Goal: Task Accomplishment & Management: Complete application form

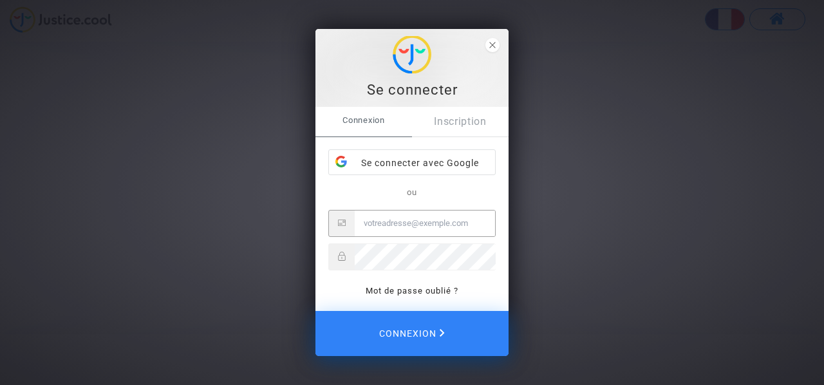
click at [433, 227] on input "Email" at bounding box center [425, 224] width 140 height 26
type input "l"
type input "[EMAIL_ADDRESS][DOMAIN_NAME]"
click at [316, 311] on button "Connexion" at bounding box center [412, 333] width 193 height 45
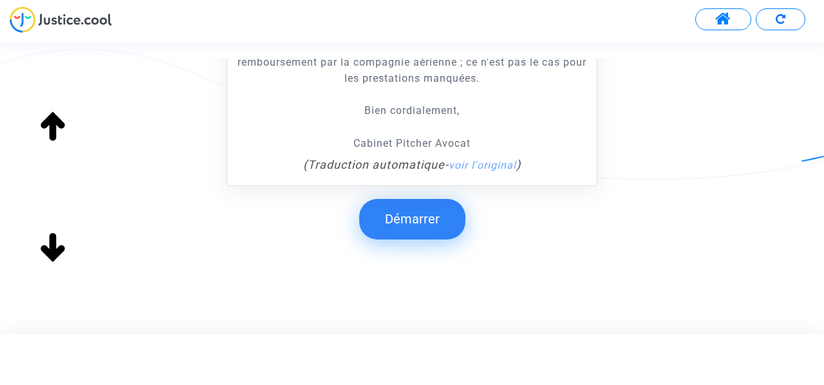
scroll to position [449, 0]
click at [454, 204] on button "Démarrer" at bounding box center [412, 218] width 106 height 40
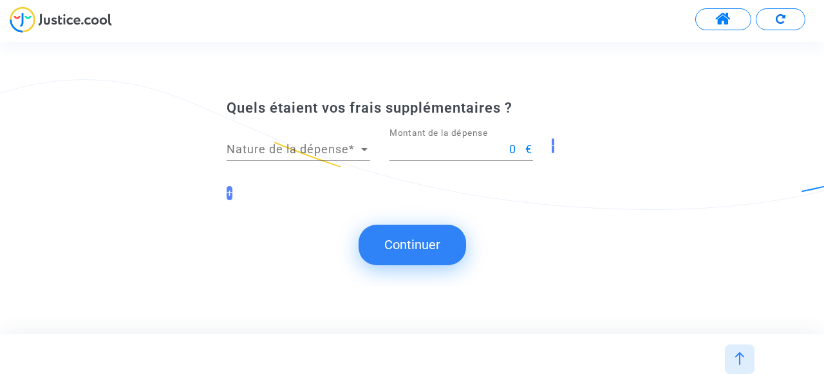
click at [611, 195] on div "Quels étaient vos frais supplémentaires ? Nature de la dépense Nature de la dép…" at bounding box center [412, 156] width 824 height 115
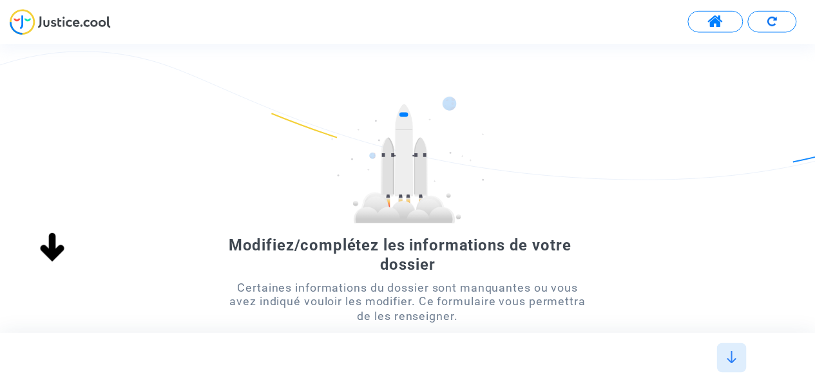
scroll to position [0, 0]
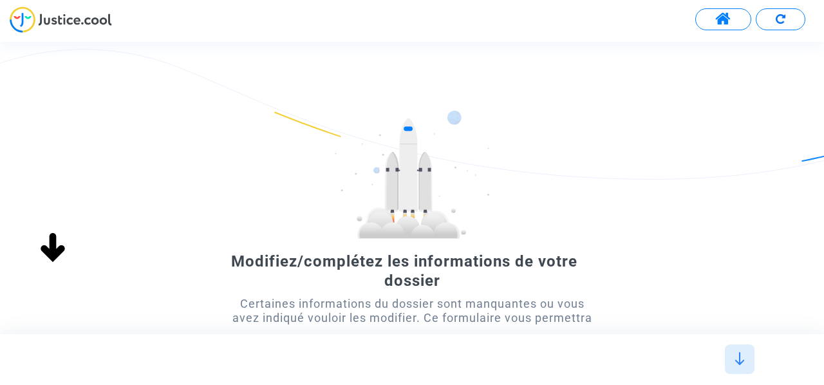
click at [721, 19] on span at bounding box center [724, 19] width 16 height 17
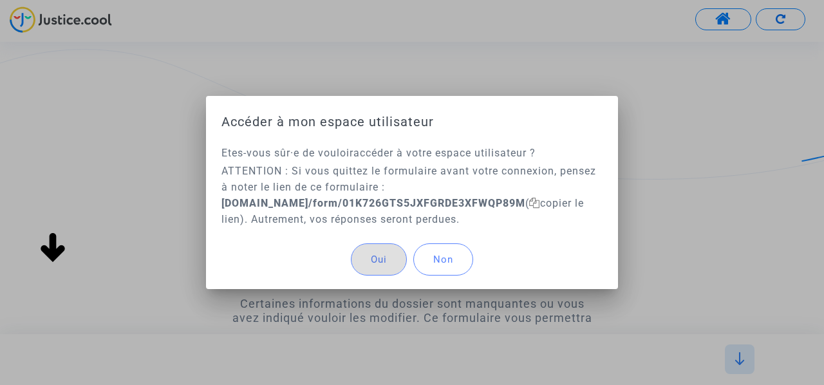
click at [446, 204] on b "[DOMAIN_NAME]/form/01K726GTS5JXFGRDE3XFWQP89M" at bounding box center [374, 203] width 304 height 12
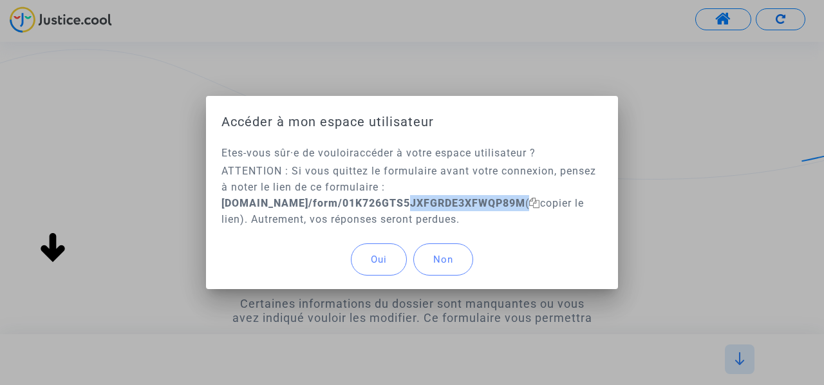
click at [446, 204] on b "[DOMAIN_NAME]/form/01K726GTS5JXFGRDE3XFWQP89M" at bounding box center [374, 203] width 304 height 12
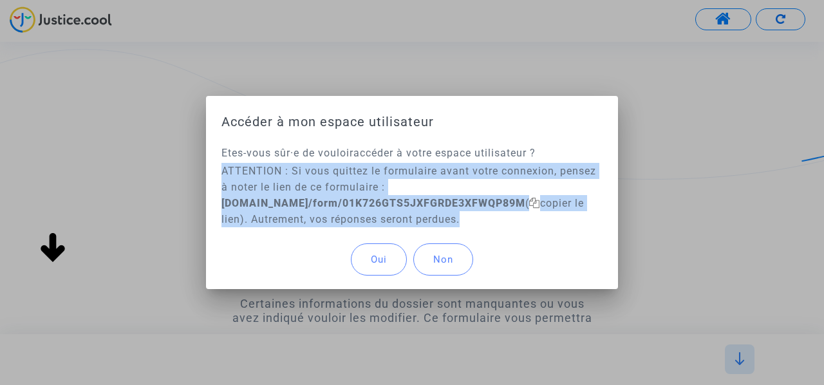
click at [446, 204] on b "[DOMAIN_NAME]/form/01K726GTS5JXFGRDE3XFWQP89M" at bounding box center [374, 203] width 304 height 12
click at [447, 204] on b "[DOMAIN_NAME]/form/01K726GTS5JXFGRDE3XFWQP89M" at bounding box center [374, 203] width 304 height 12
click at [542, 214] on p "ATTENTION : Si vous quittez le formulaire avant votre connexion, pensez à noter…" at bounding box center [412, 195] width 381 height 64
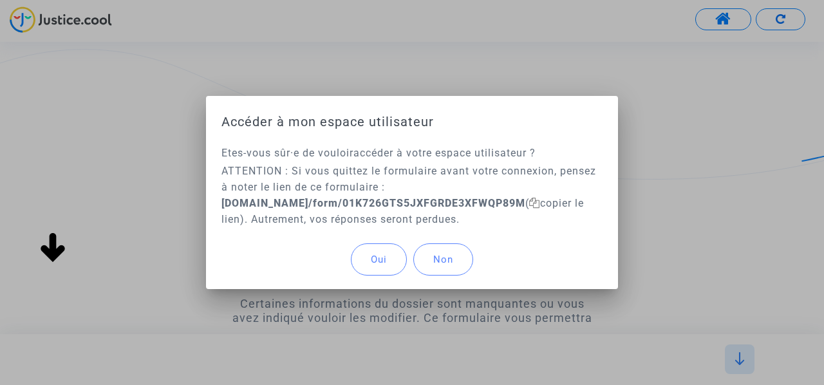
drag, startPoint x: 531, startPoint y: 205, endPoint x: 216, endPoint y: 202, distance: 315.0
click at [216, 202] on div "Etes-vous sûr·e de vouloir accéder à votre espace utilisateur ? ATTENTION : Si …" at bounding box center [412, 187] width 412 height 85
click at [383, 262] on span "Oui" at bounding box center [379, 260] width 16 height 12
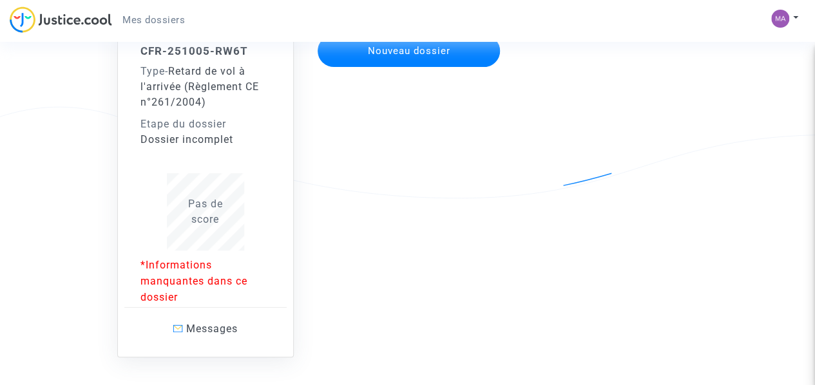
scroll to position [146, 0]
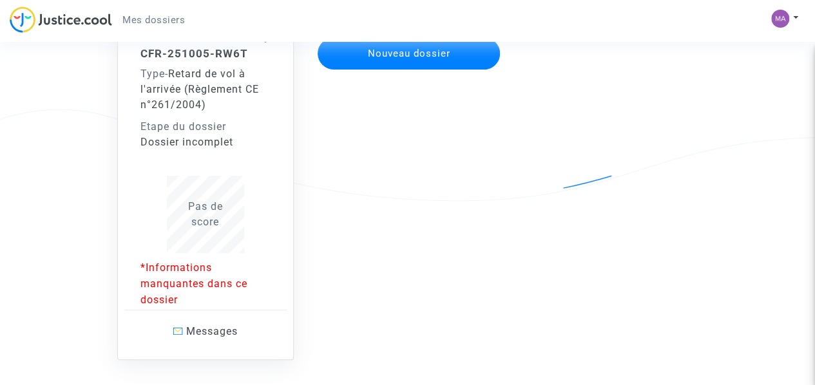
click at [197, 225] on span "Pas de score" at bounding box center [205, 214] width 35 height 28
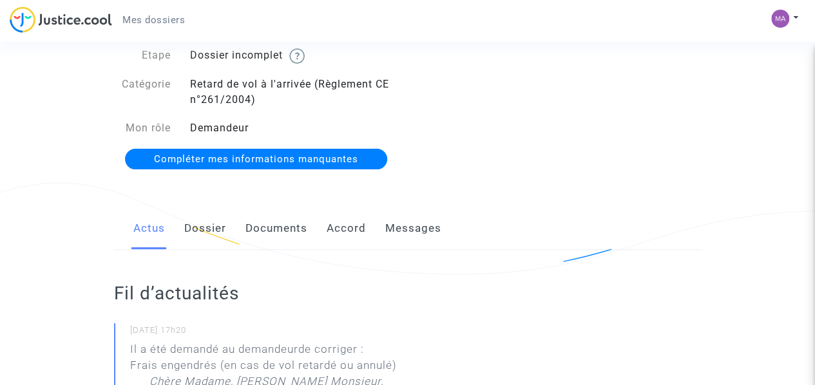
scroll to position [64, 0]
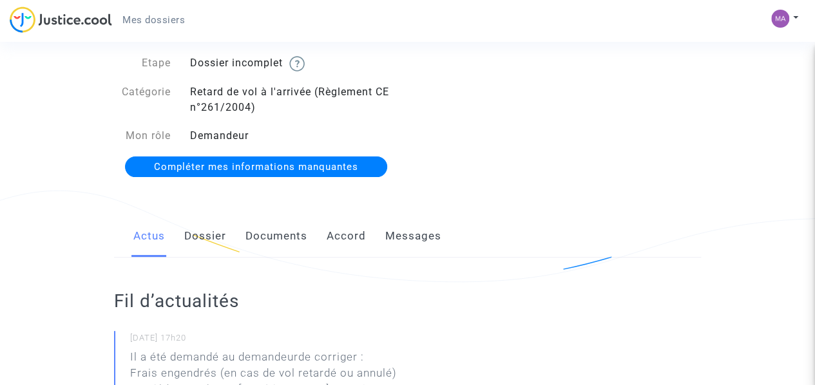
click at [283, 167] on span "Compléter mes informations manquantes" at bounding box center [256, 167] width 204 height 12
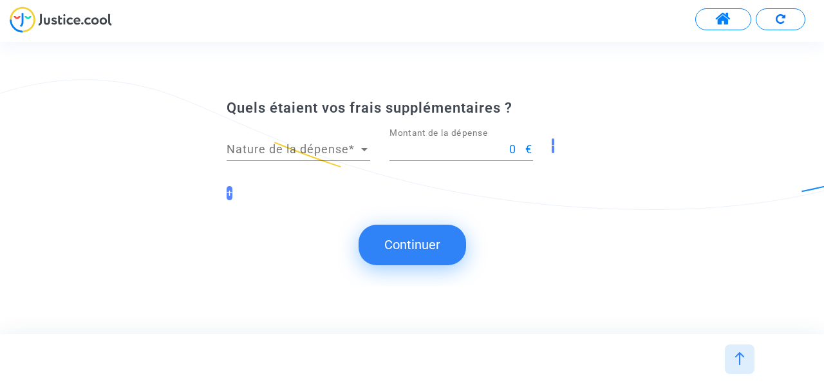
click at [348, 155] on span "Nature de la dépense" at bounding box center [293, 149] width 132 height 13
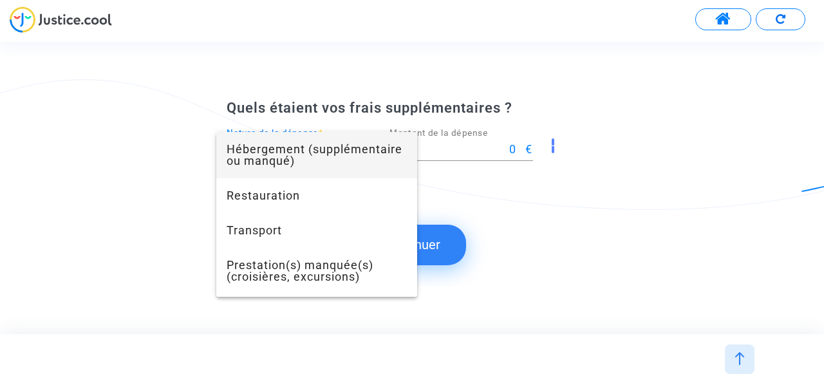
click at [321, 166] on span "Hébergement (supplémentaire ou manqué)" at bounding box center [317, 155] width 180 height 46
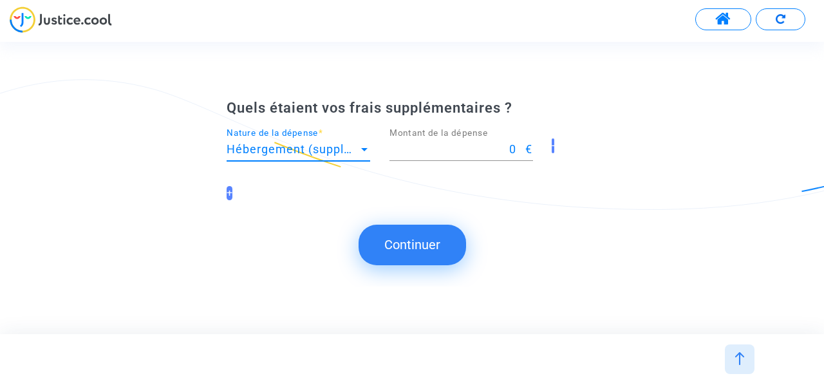
click at [456, 191] on div "+" at bounding box center [412, 188] width 371 height 24
click at [432, 146] on input "0" at bounding box center [458, 149] width 137 height 13
click at [419, 149] on input "0" at bounding box center [458, 149] width 137 height 13
click at [514, 151] on input "0" at bounding box center [458, 149] width 137 height 13
type input "70.86"
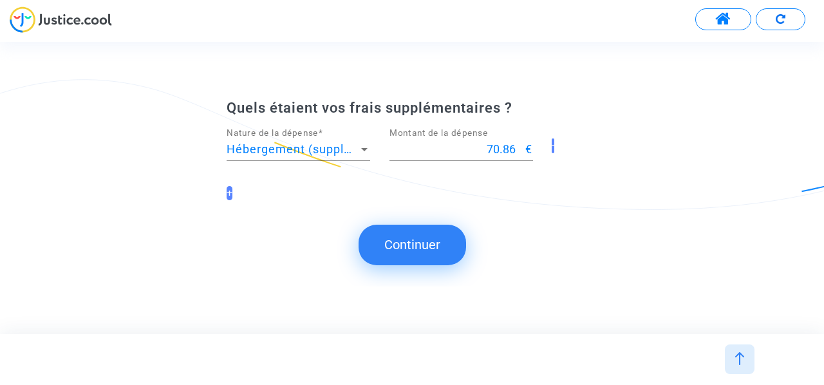
click at [448, 238] on button "Continuer" at bounding box center [413, 245] width 108 height 40
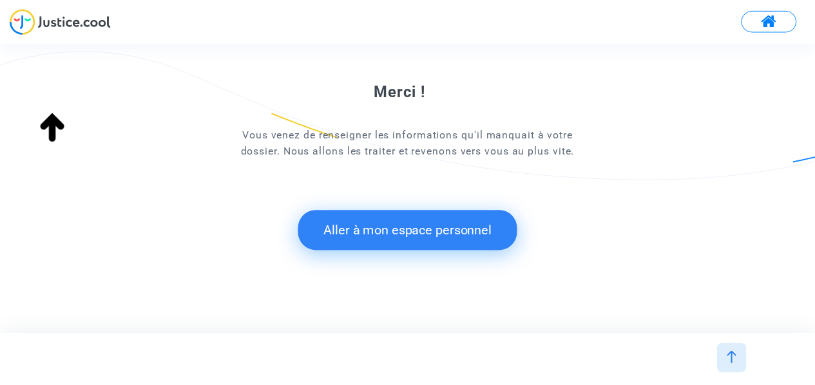
scroll to position [122, 0]
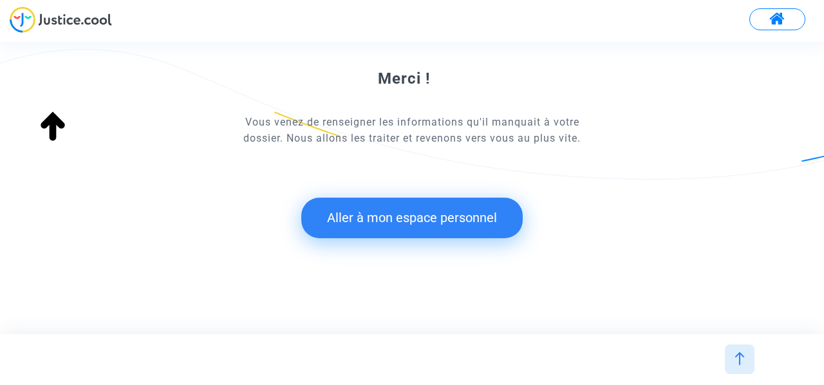
click at [448, 225] on button "Aller à mon espace personnel" at bounding box center [412, 218] width 222 height 40
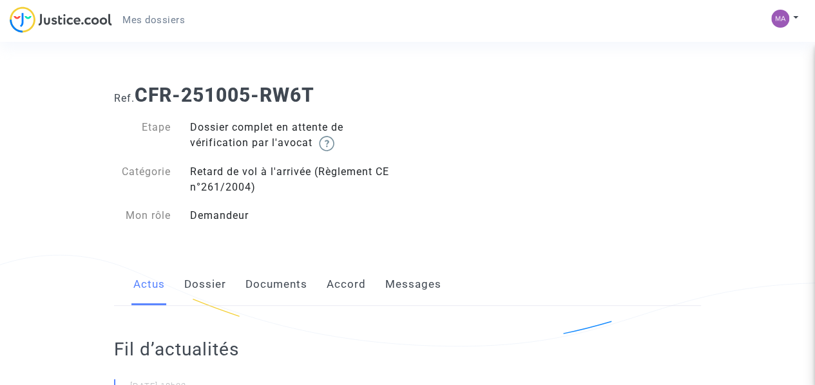
click at [768, 23] on div "Mes dossiers Mon profil Paramètres Déconnexion" at bounding box center [407, 23] width 815 height 35
click at [775, 22] on img at bounding box center [780, 19] width 18 height 18
click at [720, 92] on link "Déconnexion" at bounding box center [747, 87] width 102 height 21
